Goal: Task Accomplishment & Management: Manage account settings

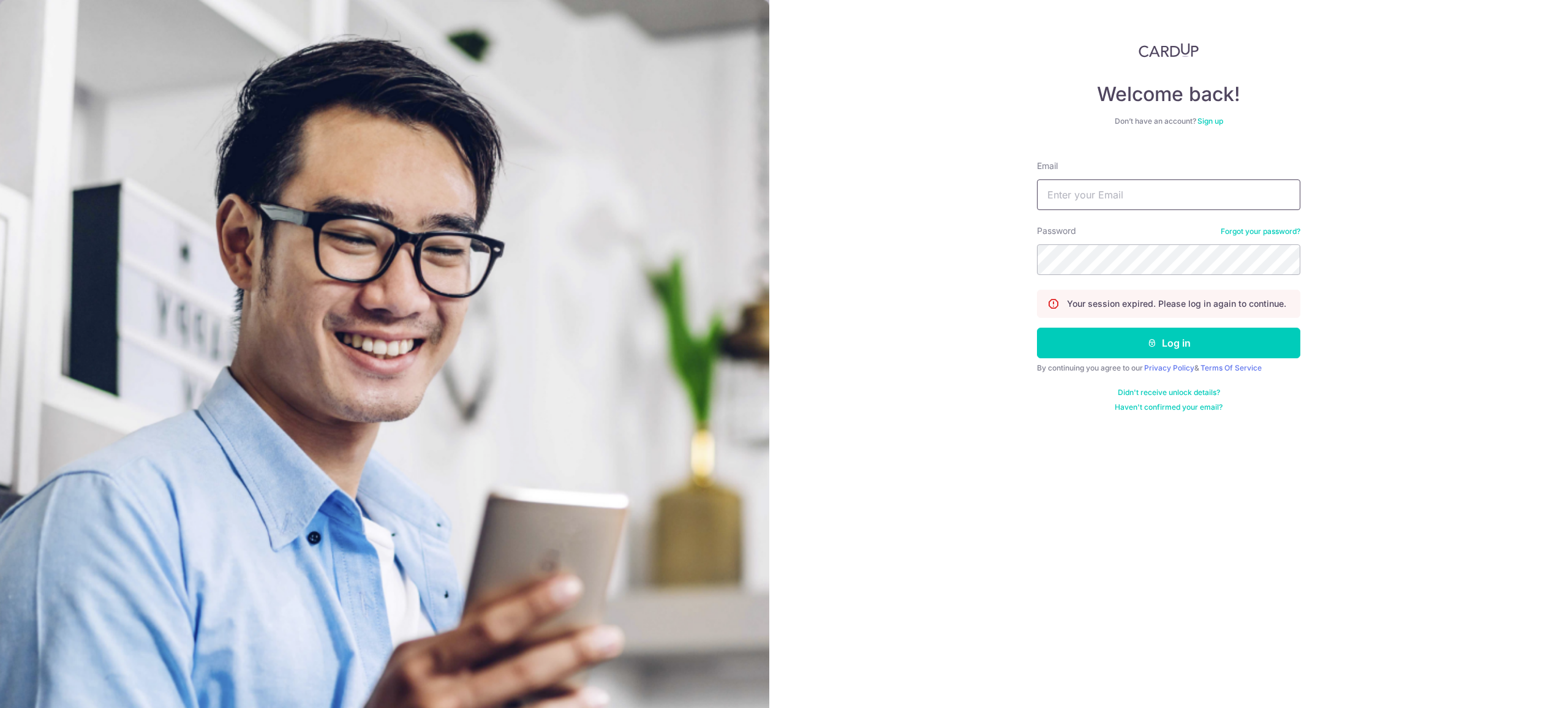
click at [1105, 200] on input "Email" at bounding box center [1169, 194] width 263 height 31
type input "[EMAIL_ADDRESS][DOMAIN_NAME]"
click at [1077, 354] on button "Log in" at bounding box center [1169, 343] width 263 height 31
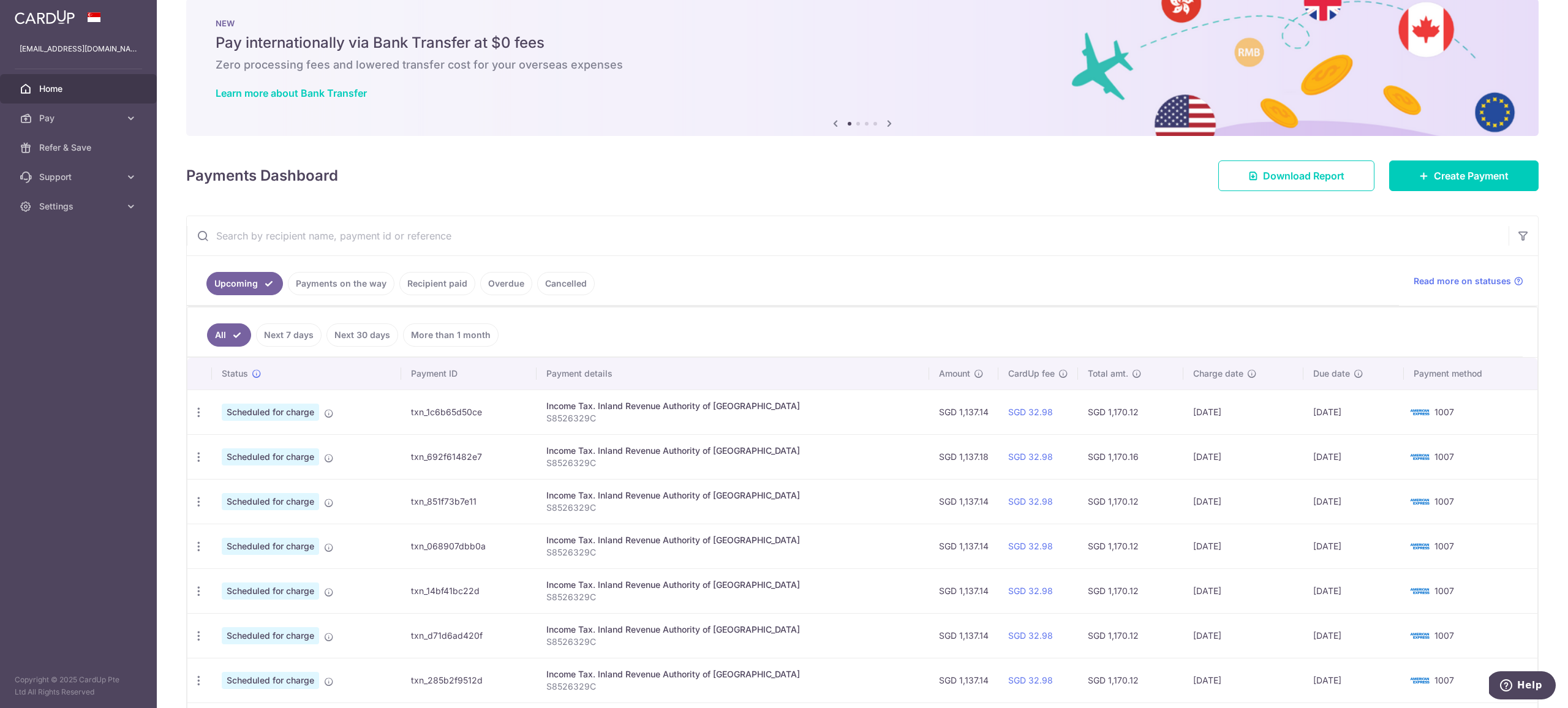
scroll to position [102, 0]
